Goal: Transaction & Acquisition: Purchase product/service

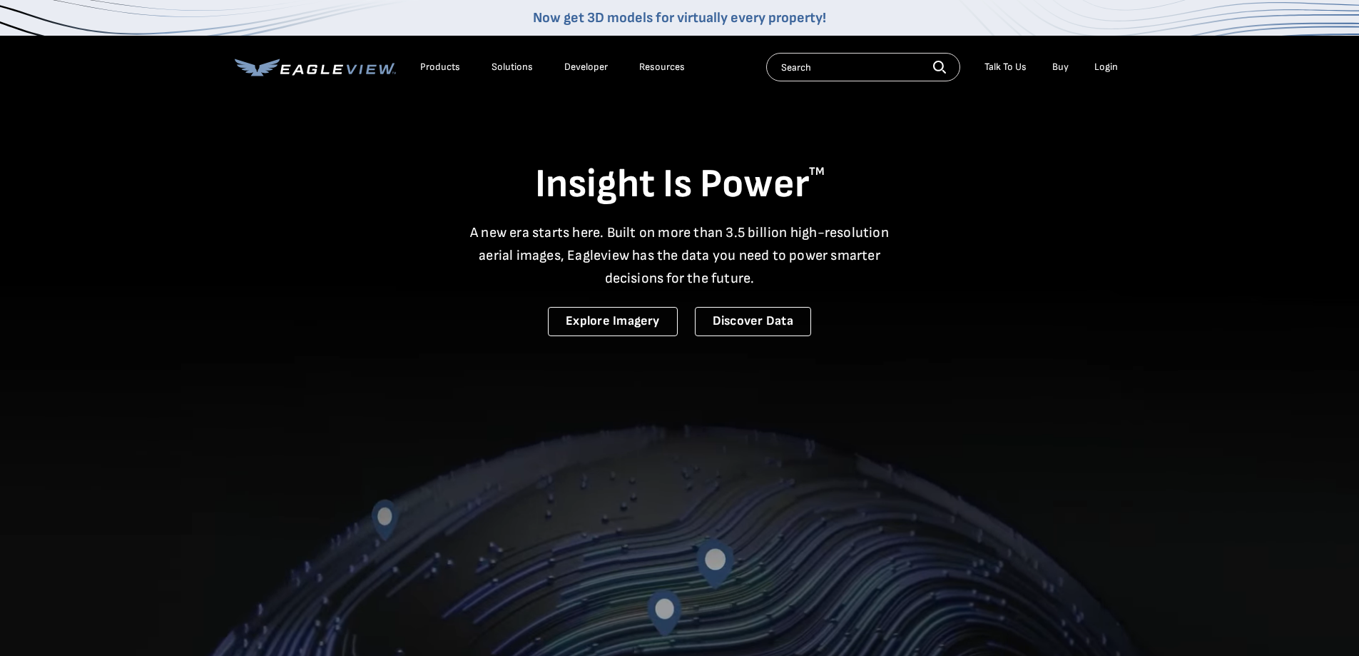
click at [1115, 62] on div "Login" at bounding box center [1107, 67] width 24 height 13
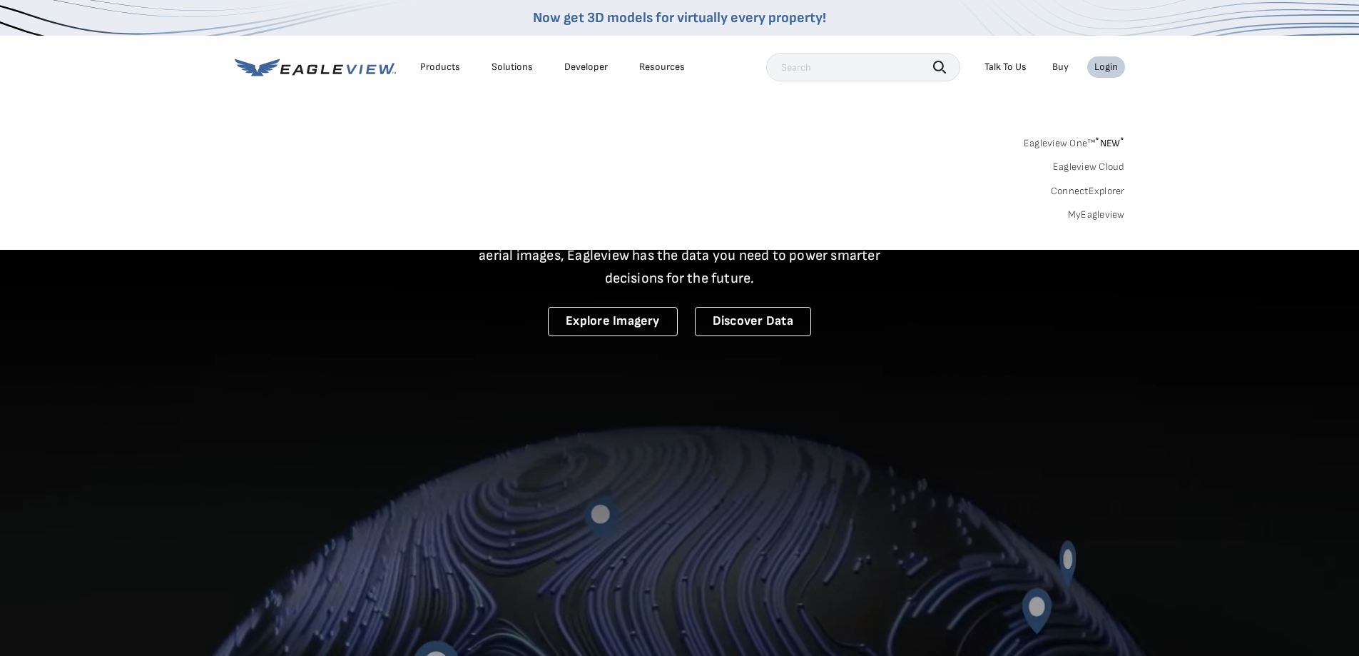
click at [1095, 215] on link "MyEagleview" at bounding box center [1096, 214] width 57 height 13
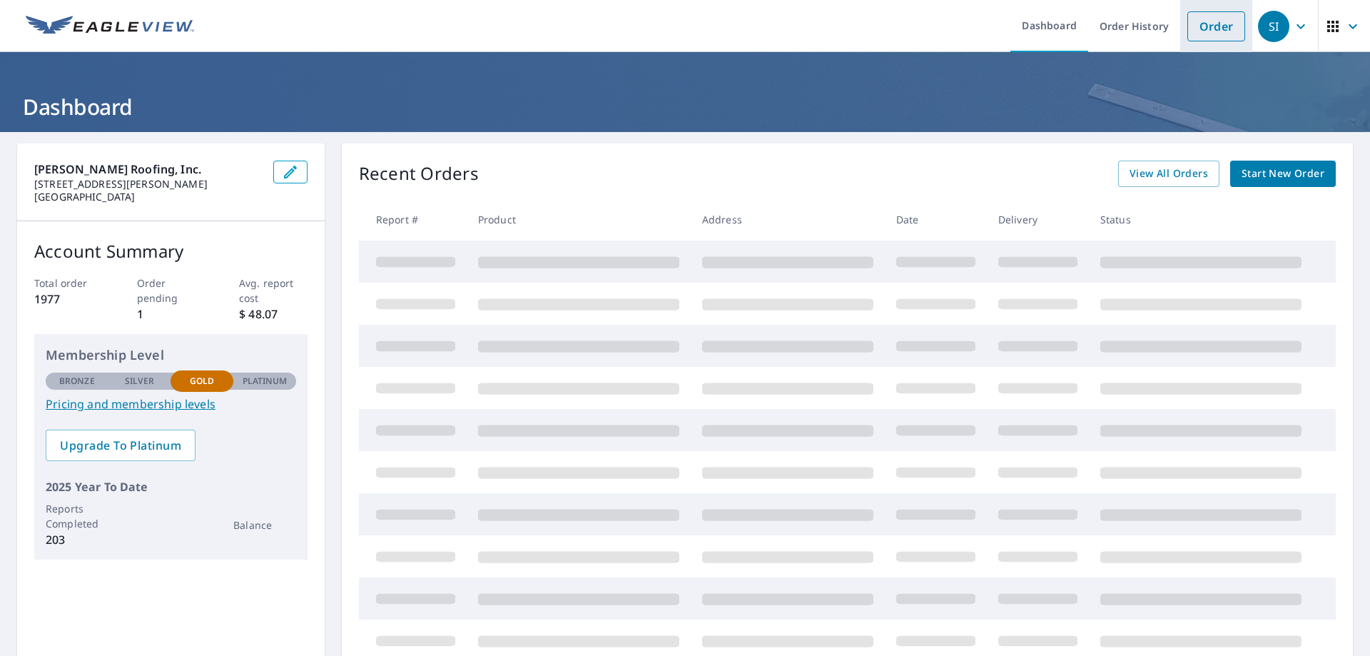
click at [1212, 33] on link "Order" at bounding box center [1216, 26] width 58 height 30
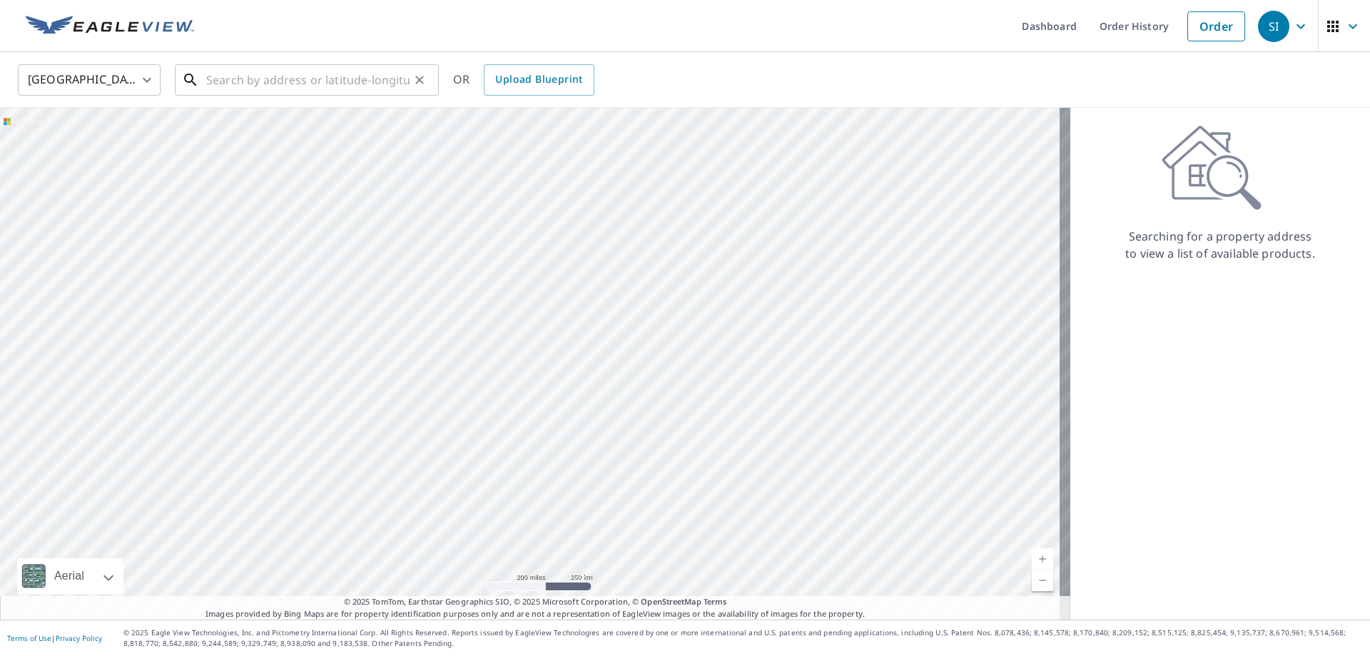
click at [230, 78] on input "text" at bounding box center [307, 80] width 203 height 40
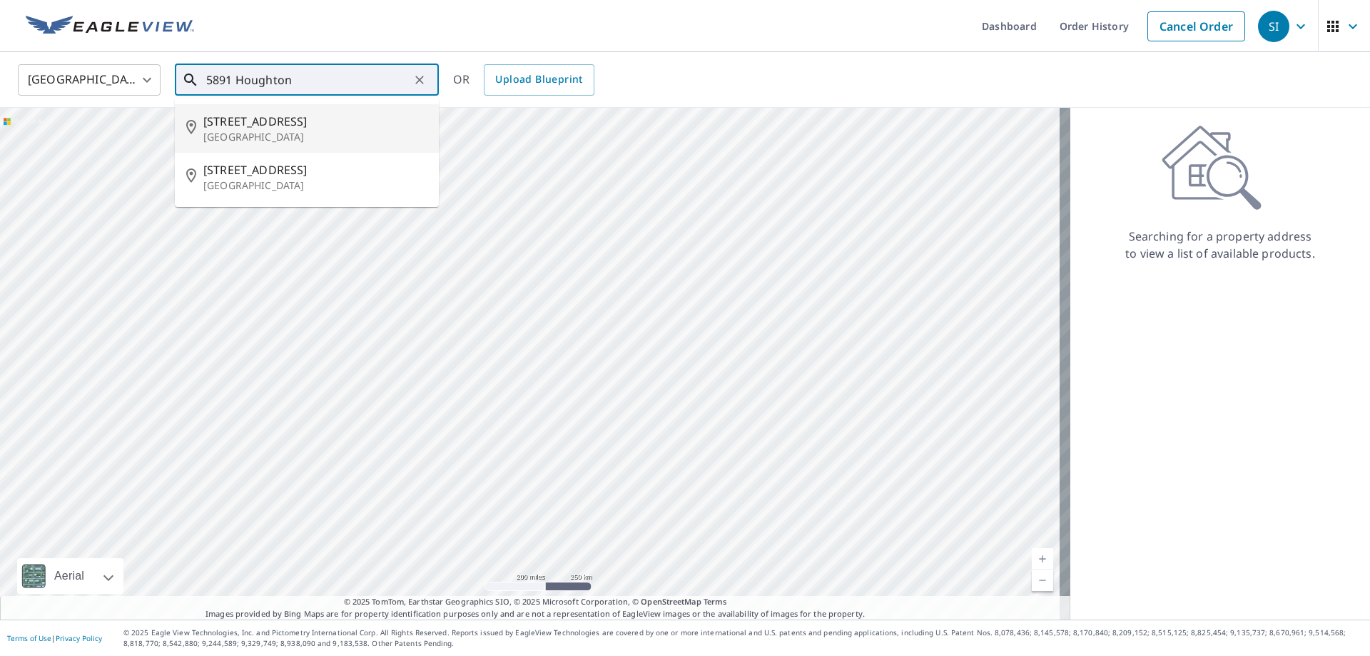
click at [314, 77] on input "5891 Houghton" at bounding box center [307, 80] width 203 height 40
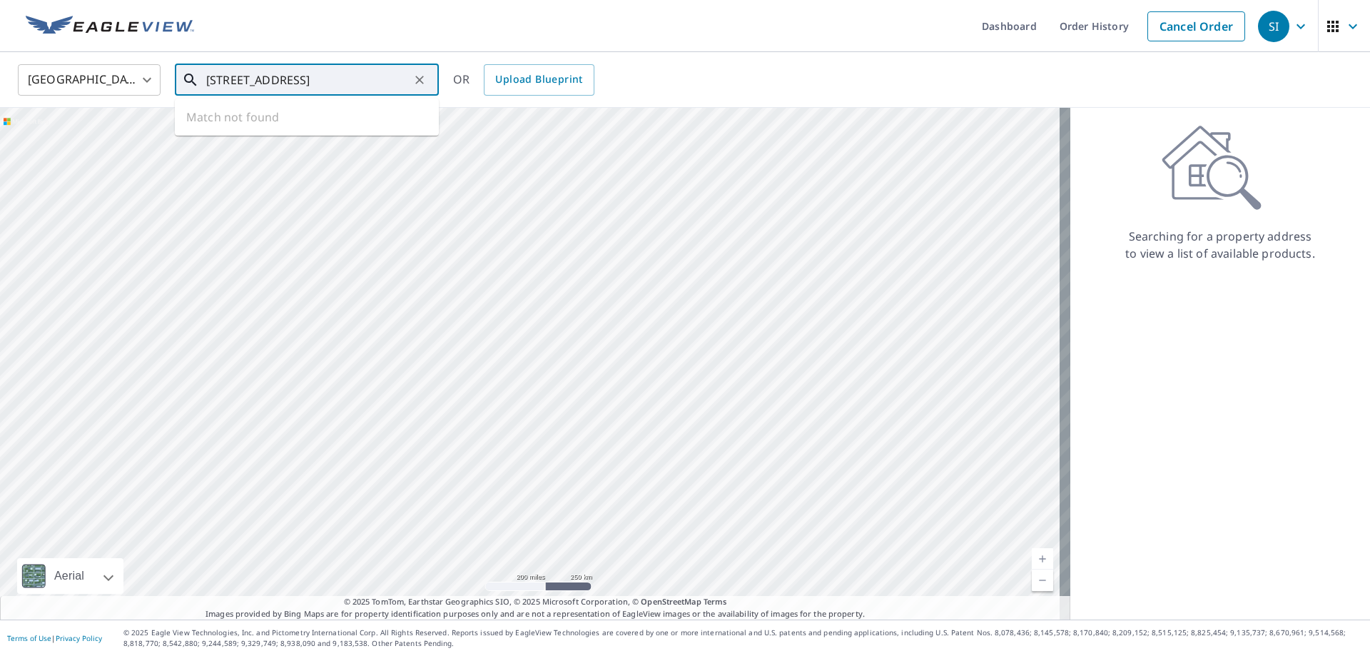
type input "[STREET_ADDRESS]"
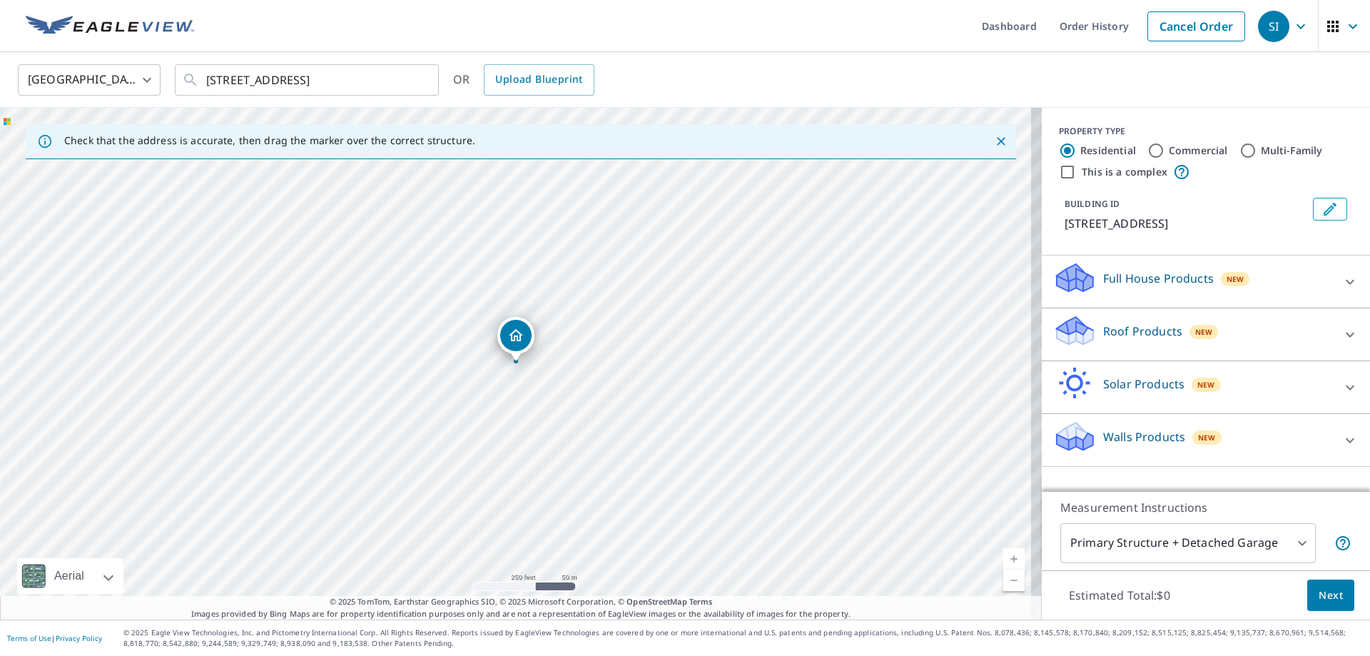
click at [1003, 555] on link "Current Level 17, Zoom In" at bounding box center [1013, 558] width 21 height 21
click at [1003, 555] on link "Current Level 18, Zoom In" at bounding box center [1013, 558] width 21 height 21
click at [1003, 555] on link "Current Level 19, Zoom In" at bounding box center [1013, 558] width 21 height 21
click at [1103, 338] on p "Roof Products" at bounding box center [1142, 331] width 79 height 17
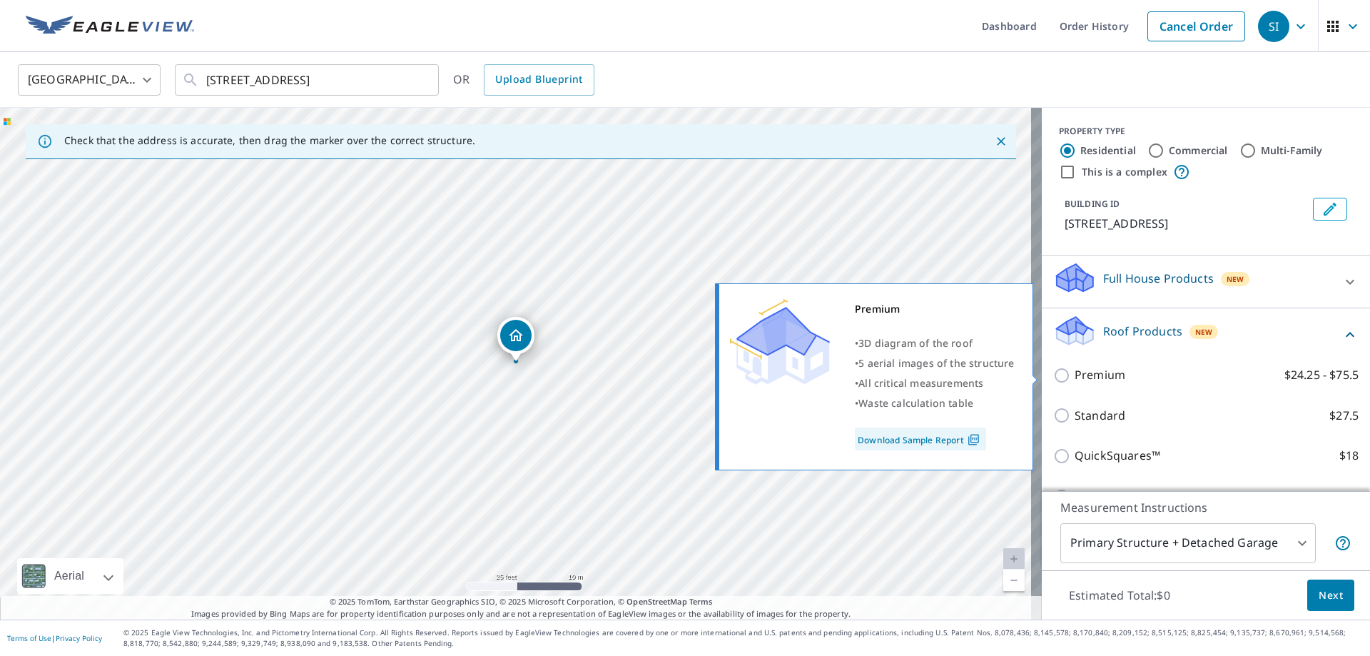
click at [1053, 376] on input "Premium $24.25 - $75.5" at bounding box center [1063, 375] width 21 height 17
checkbox input "true"
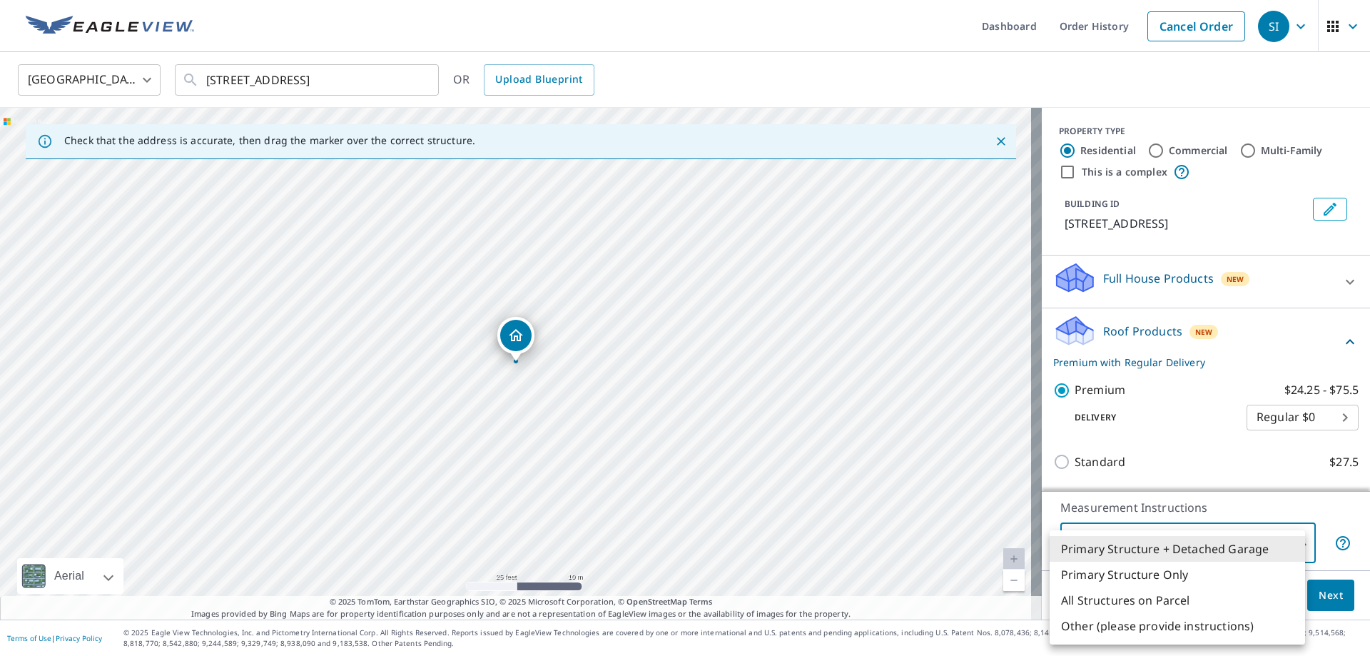
click at [1246, 532] on body "SI SI Dashboard Order History Cancel Order SI United States [GEOGRAPHIC_DATA] ​…" at bounding box center [685, 328] width 1370 height 656
click at [1137, 570] on li "Primary Structure Only" at bounding box center [1177, 575] width 255 height 26
type input "2"
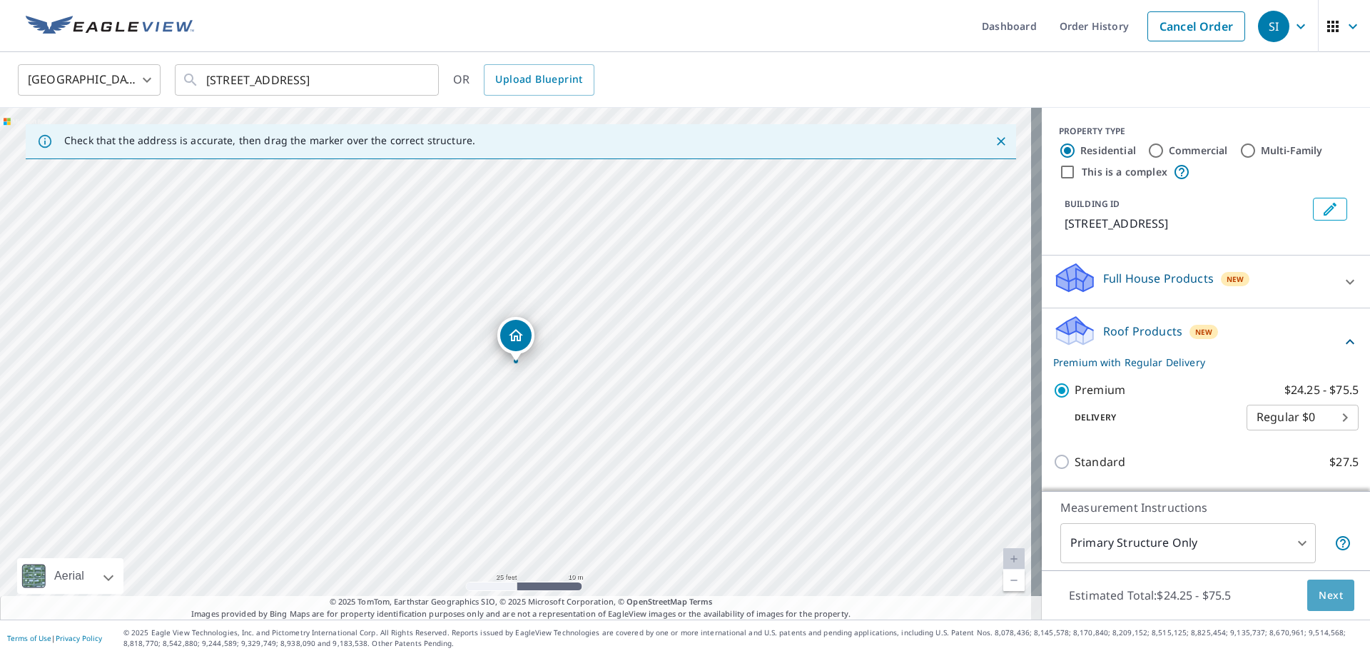
click at [1322, 587] on span "Next" at bounding box center [1331, 596] width 24 height 18
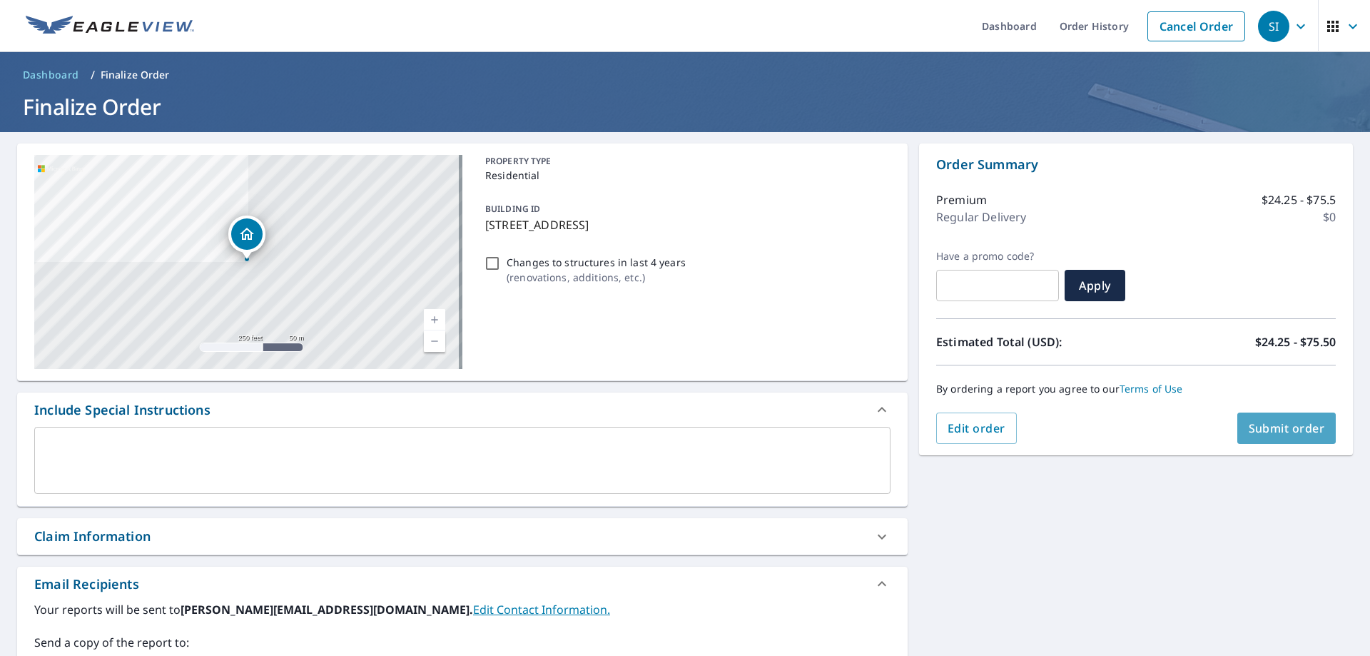
click at [1262, 428] on span "Submit order" at bounding box center [1287, 428] width 76 height 16
